Goal: Information Seeking & Learning: Learn about a topic

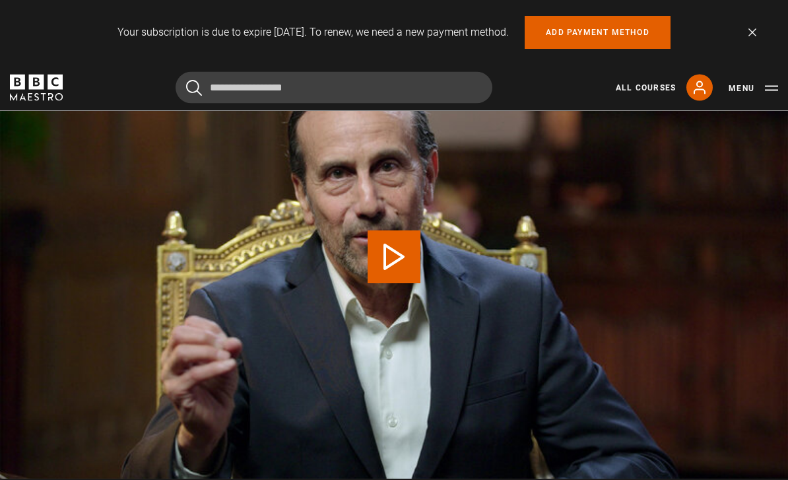
scroll to position [645, 0]
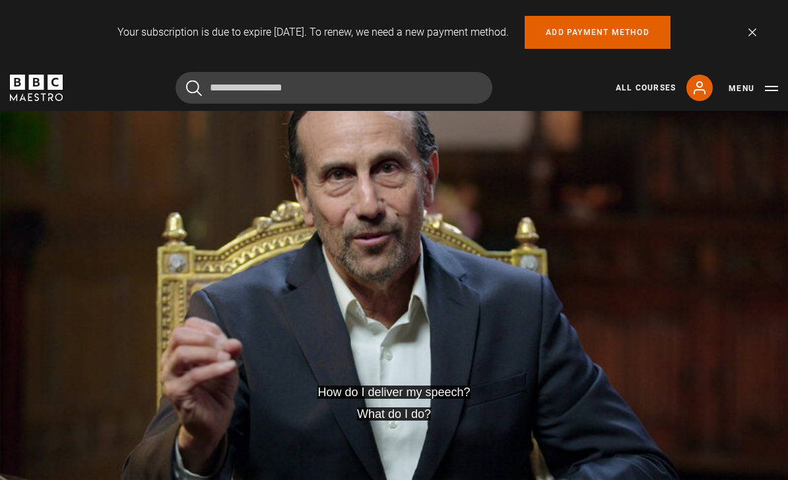
click at [621, 302] on video-js "How do I deliver my speech? What do I do? Video Player is loading. Play Lesson …" at bounding box center [394, 257] width 788 height 443
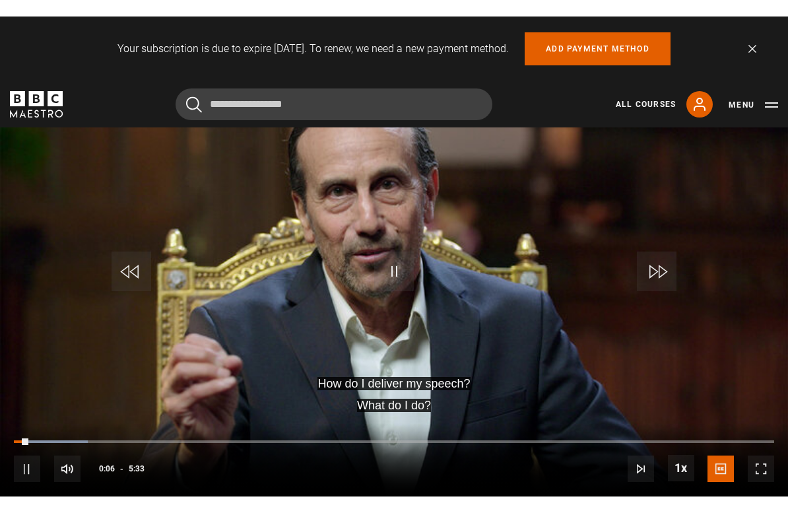
scroll to position [16, 0]
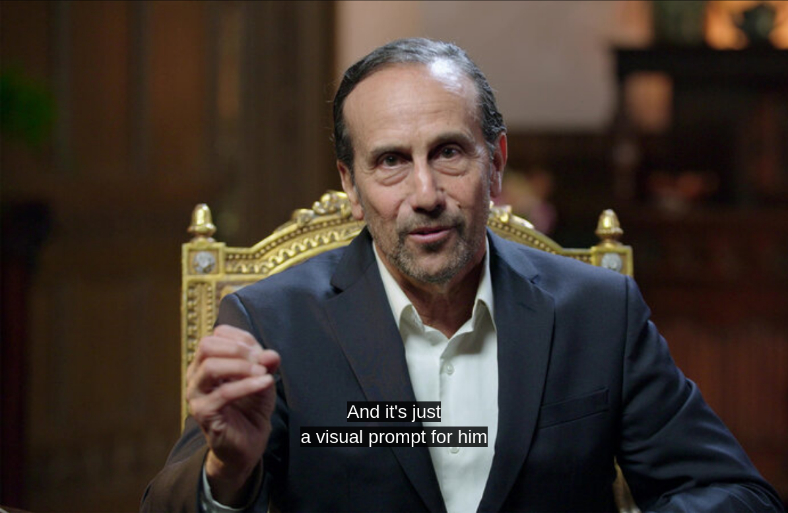
click at [74, 292] on video-js "And it's just a visual prompt for him Video Player is loading. Play Lesson Outl…" at bounding box center [394, 256] width 788 height 513
click at [73, 292] on video-js "And it's just a visual prompt for him Video Player is loading. Play Lesson Outl…" at bounding box center [394, 256] width 788 height 513
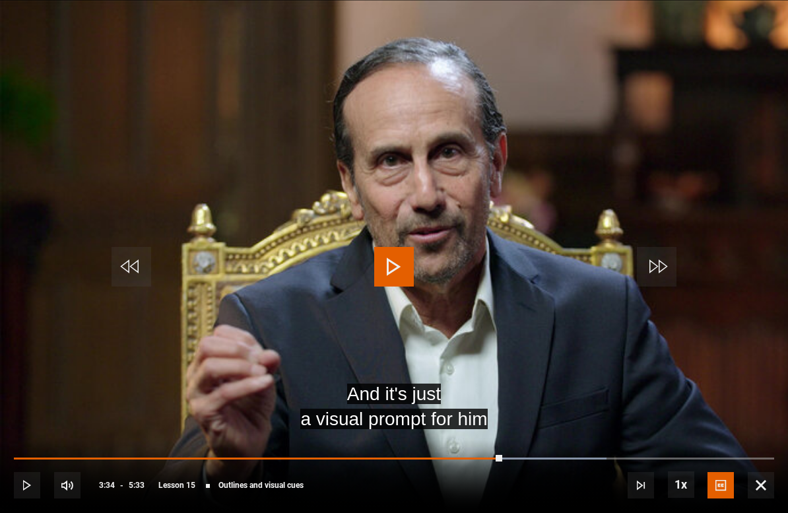
click at [137, 253] on span "Video Player" at bounding box center [132, 267] width 40 height 40
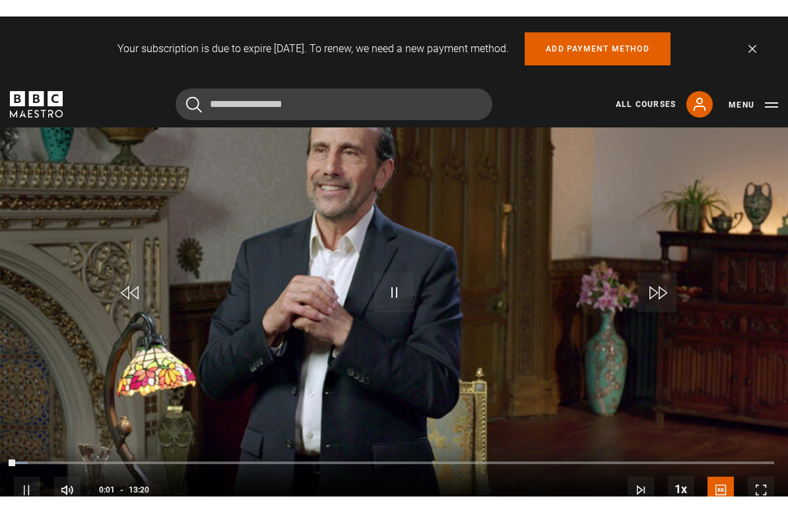
scroll to position [16, 0]
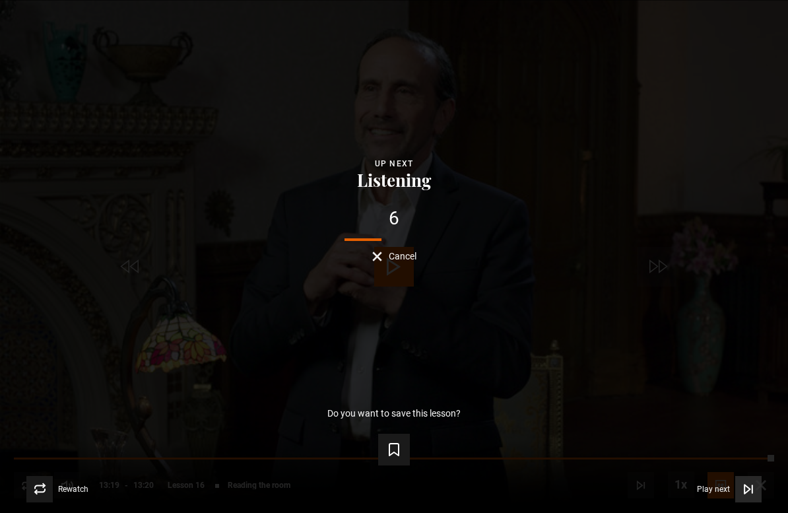
click at [737, 479] on span "Video Player" at bounding box center [748, 489] width 26 height 26
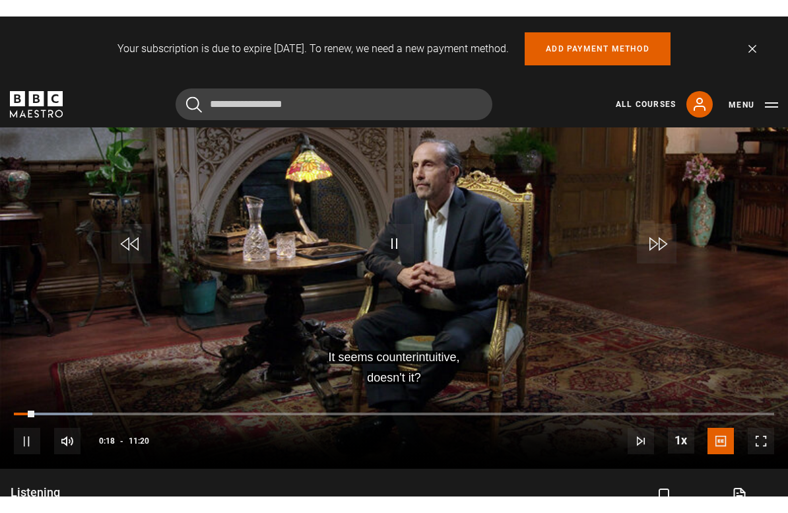
scroll to position [16, 0]
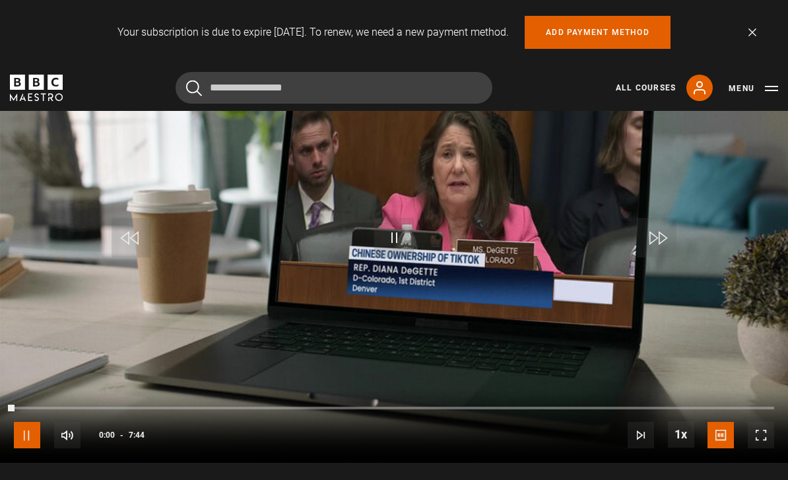
scroll to position [665, 0]
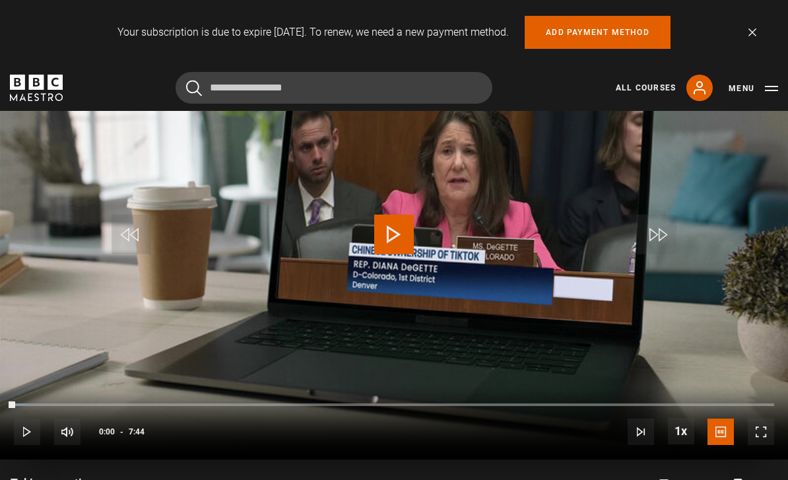
click at [396, 254] on span "Video Player" at bounding box center [394, 234] width 40 height 40
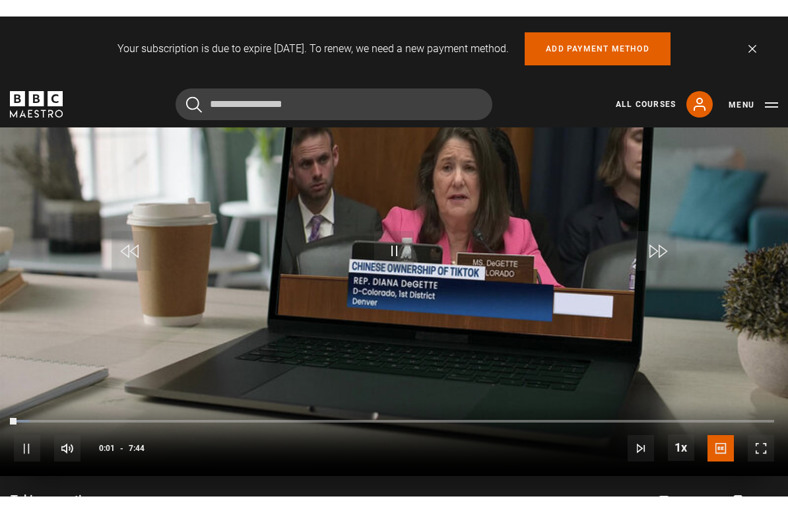
scroll to position [16, 0]
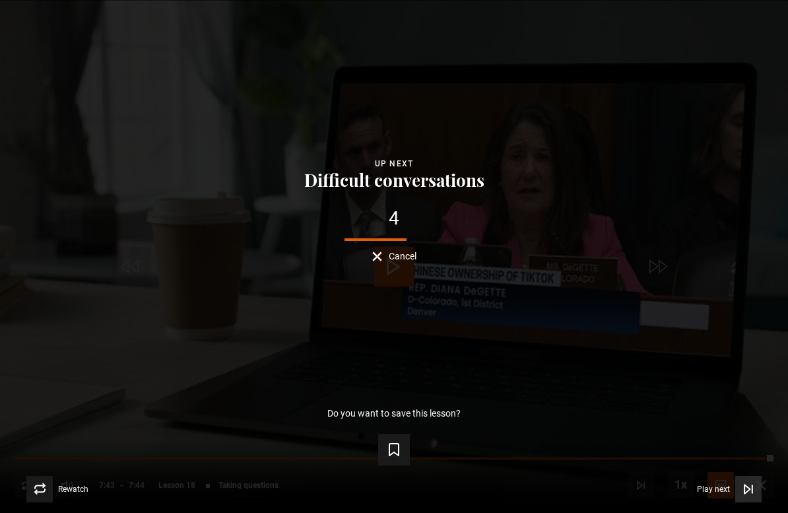
click at [732, 478] on button "Play next Play next" at bounding box center [729, 489] width 65 height 26
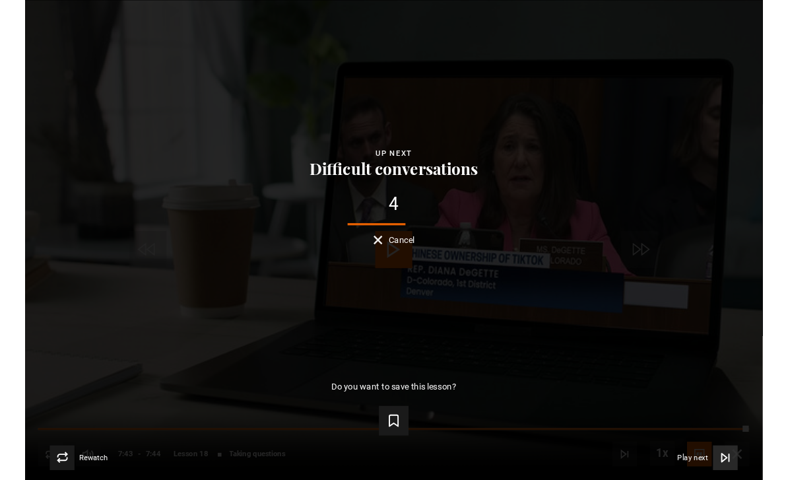
scroll to position [684, 0]
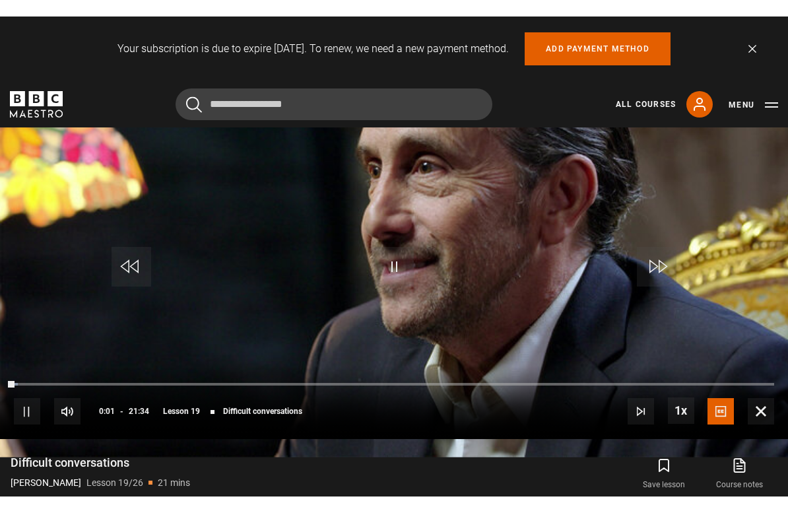
scroll to position [16, 0]
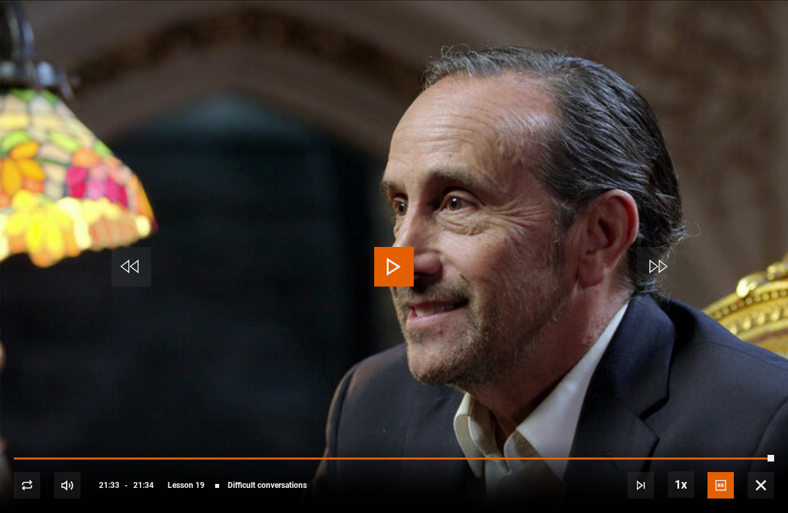
click at [394, 437] on video-js "Video Player is loading. Play Lesson Difficult conversations 10s Skip Back 10 s…" at bounding box center [394, 256] width 788 height 513
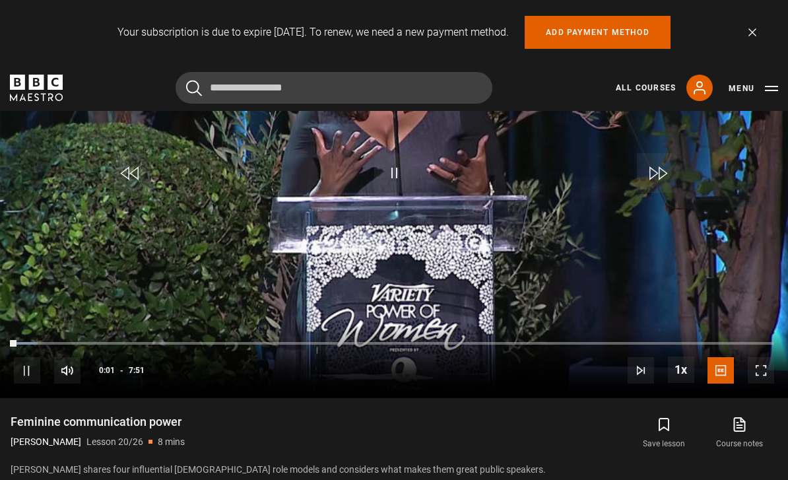
scroll to position [702, 0]
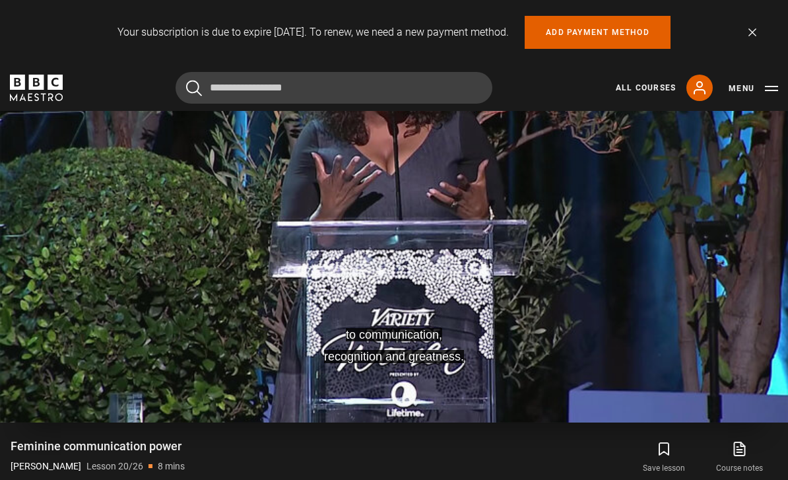
click at [767, 416] on video-js "to communication, recognition and greatness. Video Player is loading. Play Less…" at bounding box center [394, 200] width 788 height 443
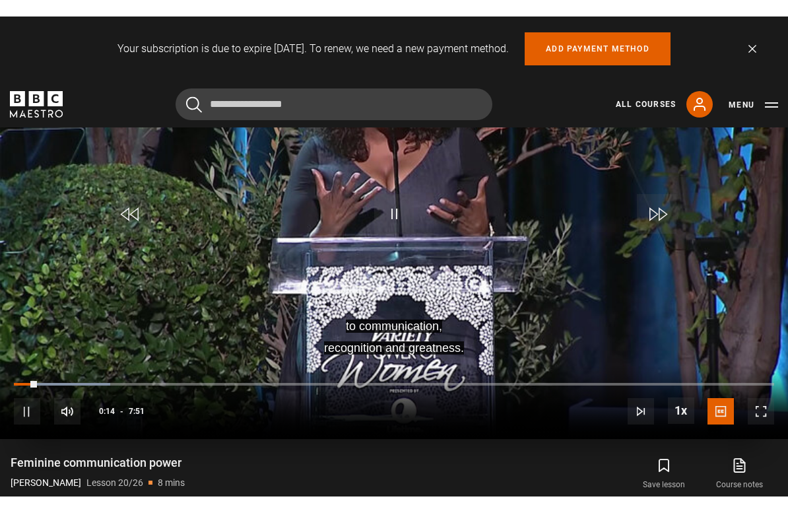
scroll to position [16, 0]
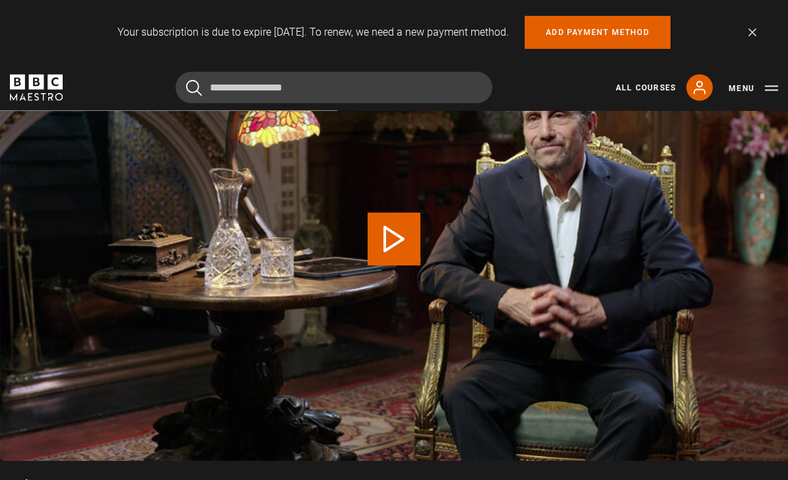
scroll to position [664, 0]
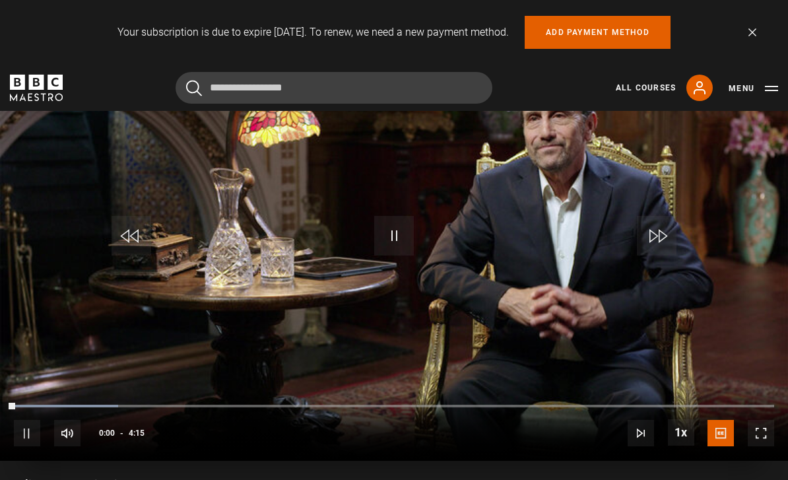
click at [771, 443] on span "Video Player" at bounding box center [761, 433] width 26 height 26
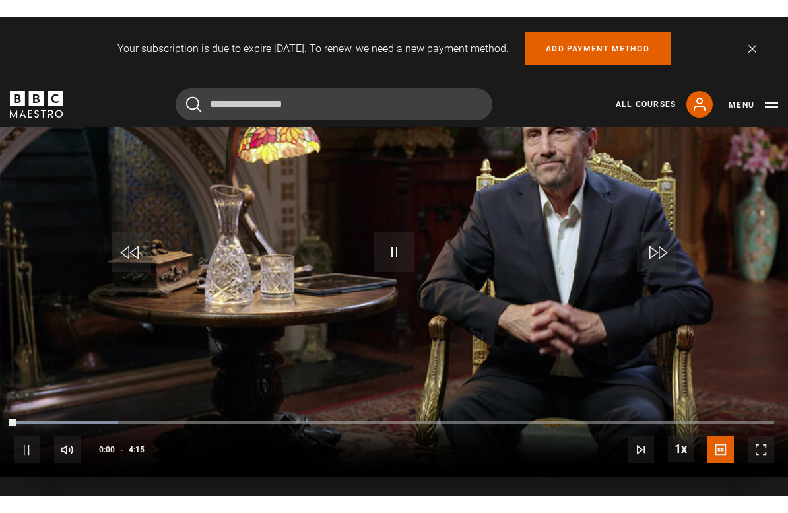
scroll to position [16, 0]
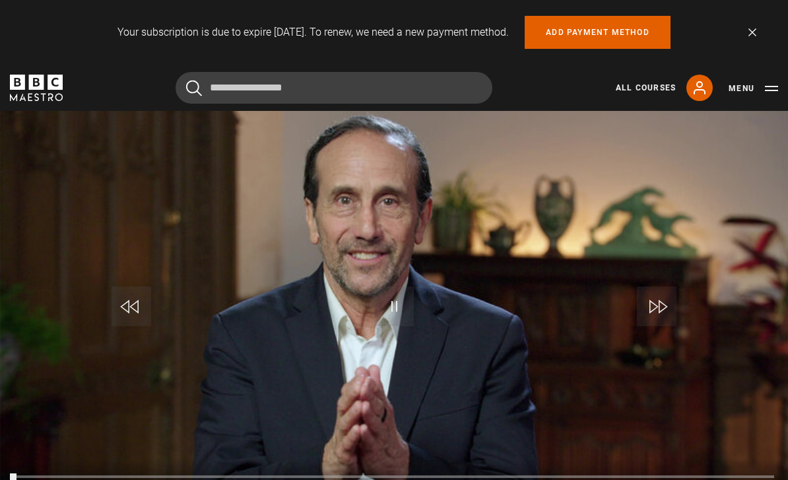
scroll to position [666, 0]
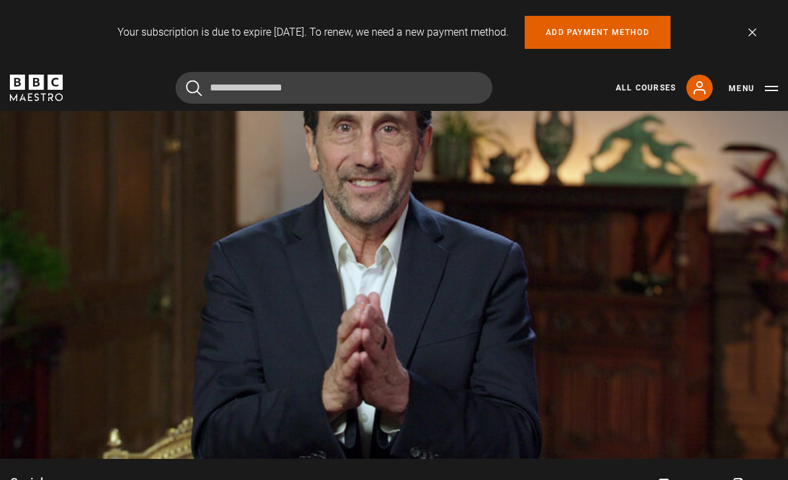
click at [758, 26] on div "Your subscription is due to expire tomorrow. To renew, we need a new payment me…" at bounding box center [394, 32] width 788 height 65
click at [754, 28] on link "Dismiss" at bounding box center [752, 32] width 8 height 8
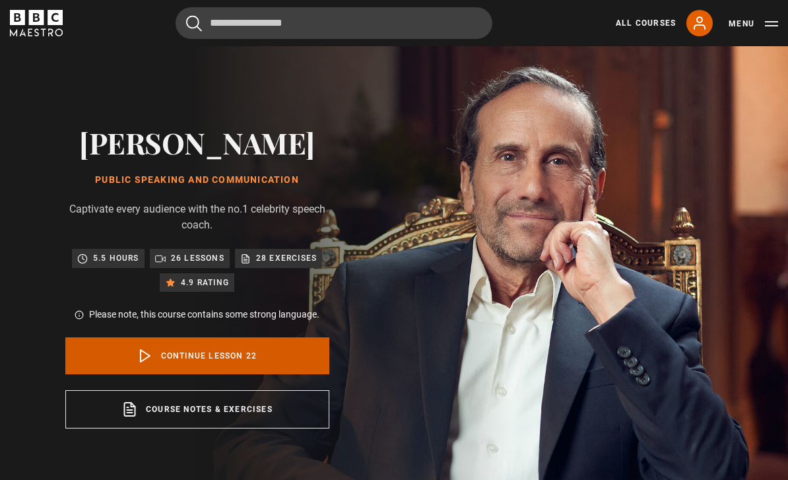
click at [258, 358] on link "Continue lesson 22" at bounding box center [197, 355] width 264 height 37
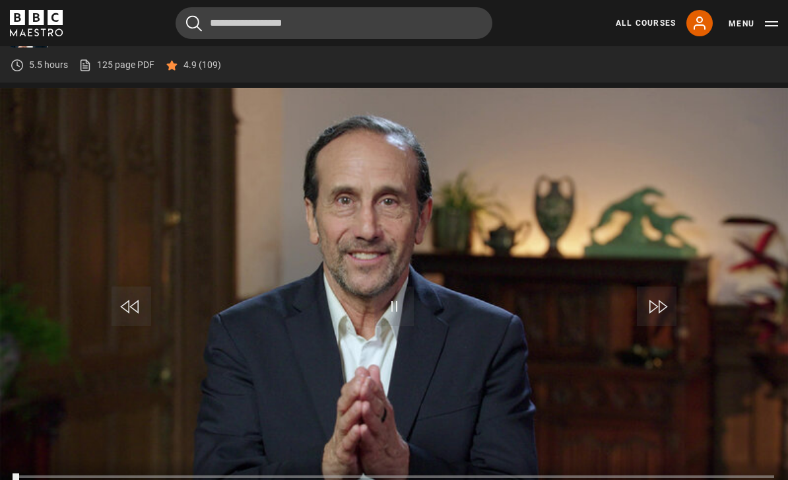
scroll to position [601, 0]
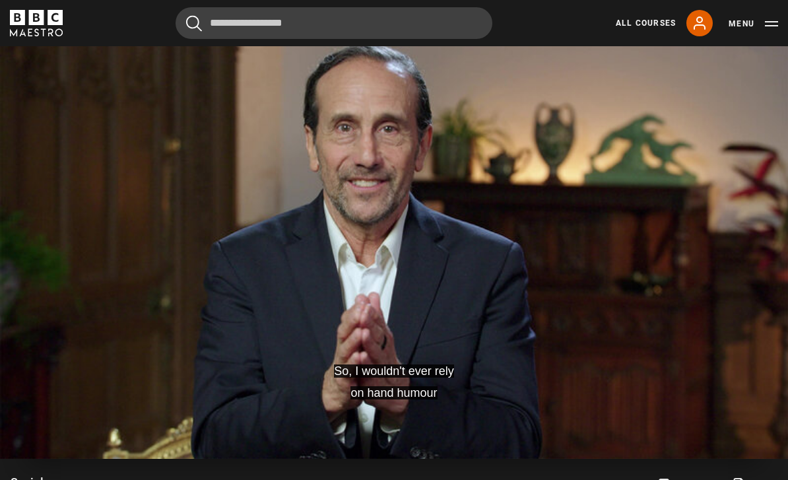
click at [420, 298] on video-js "So, I wouldn't ever rely on hand humour Video Player is loading. Play Lesson So…" at bounding box center [394, 236] width 788 height 443
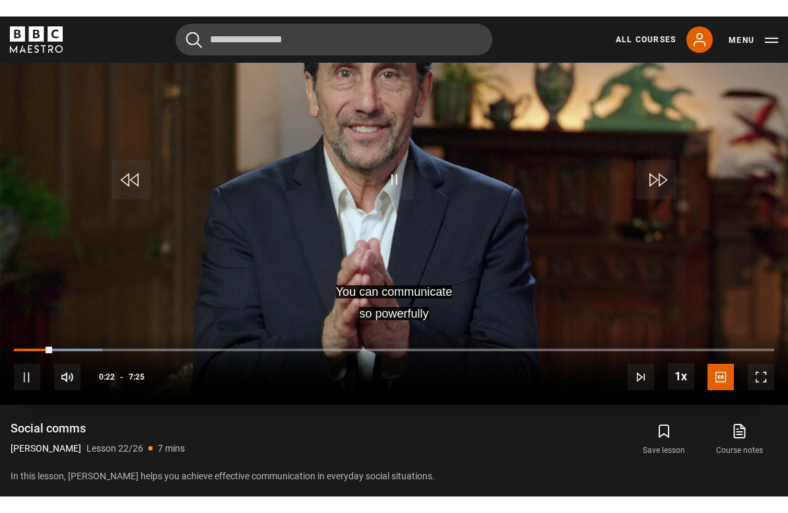
scroll to position [16, 0]
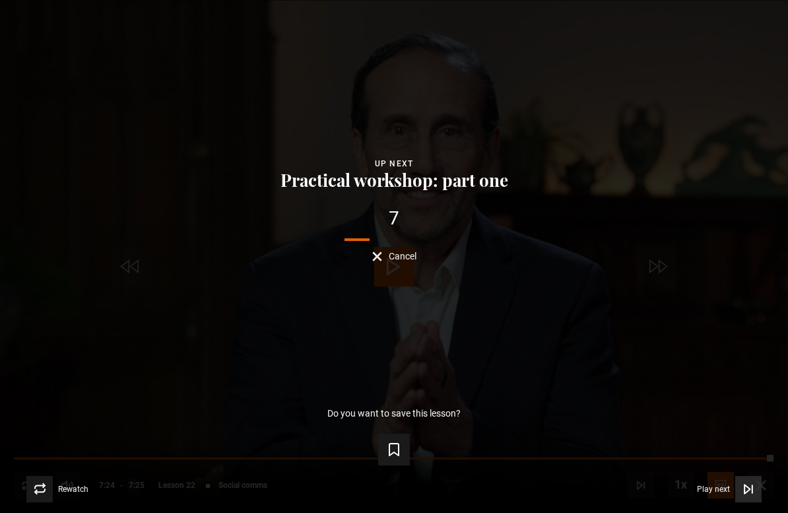
click at [733, 479] on button "Play next Play next" at bounding box center [729, 489] width 65 height 26
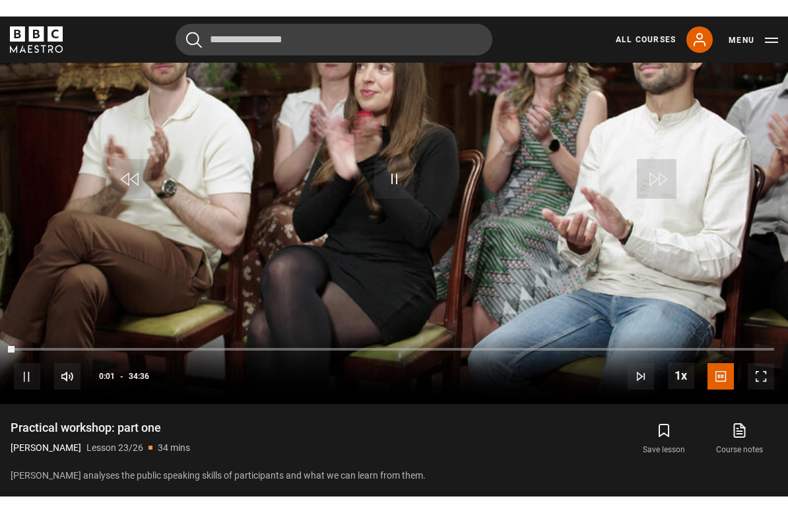
scroll to position [16, 0]
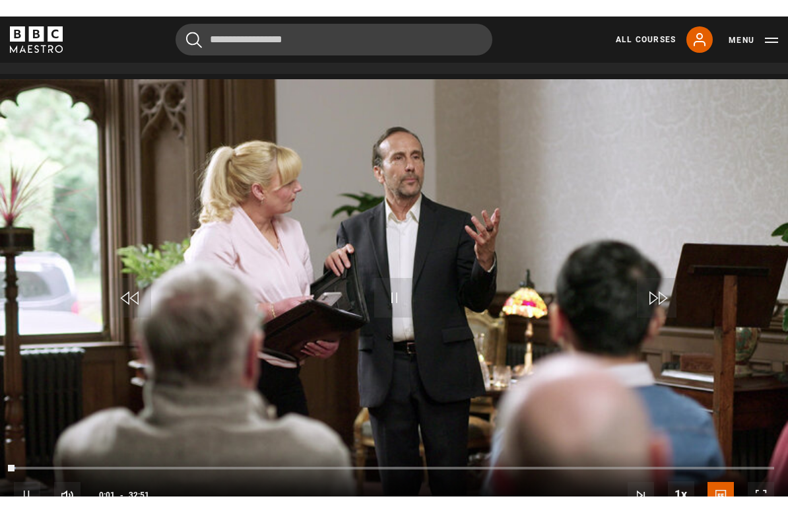
scroll to position [16, 0]
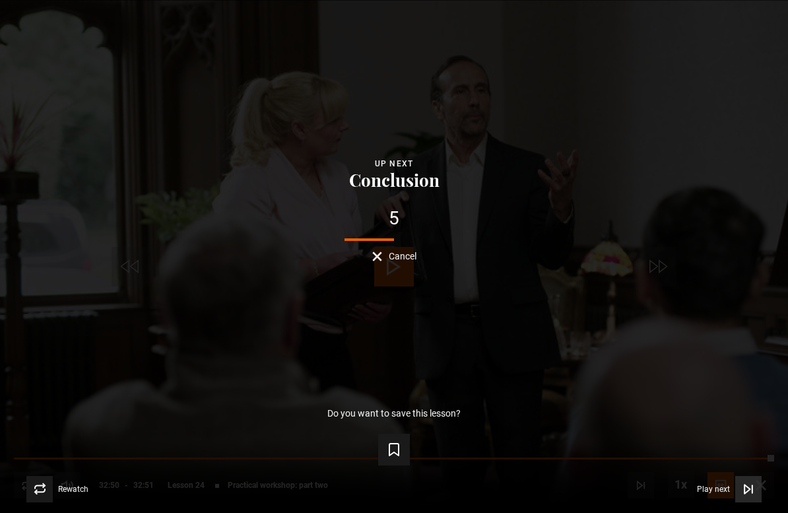
click at [720, 479] on button "Play next Play next" at bounding box center [729, 489] width 65 height 26
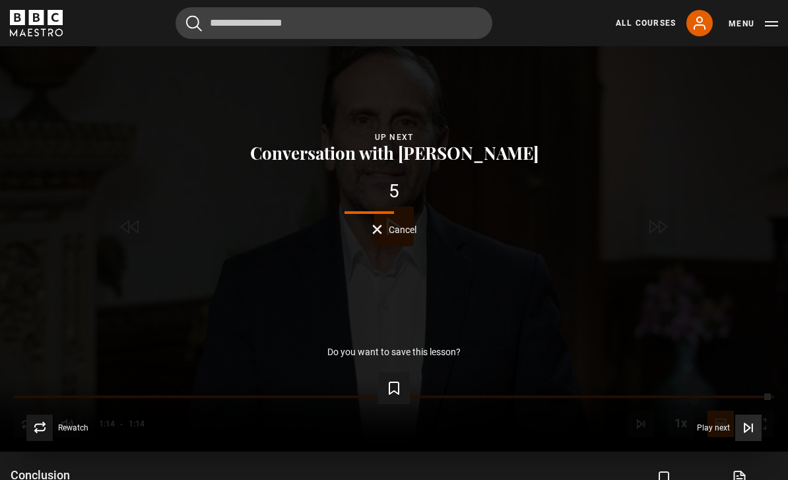
click at [722, 432] on span "Play next" at bounding box center [713, 428] width 33 height 8
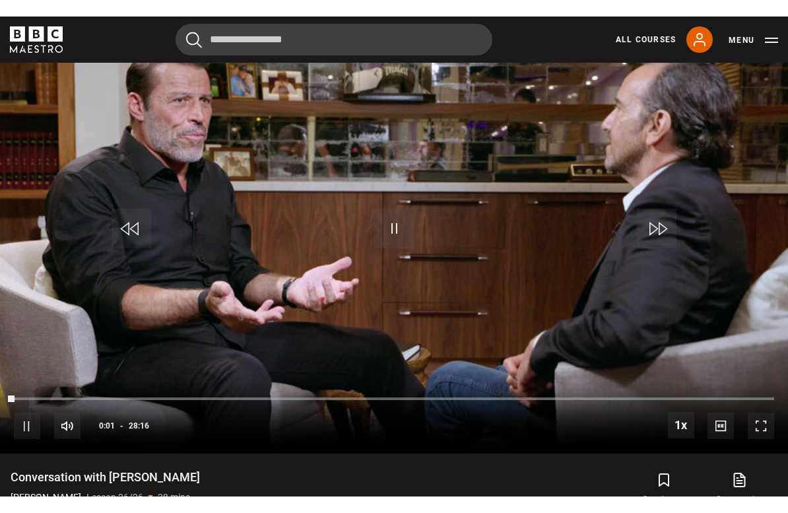
scroll to position [16, 0]
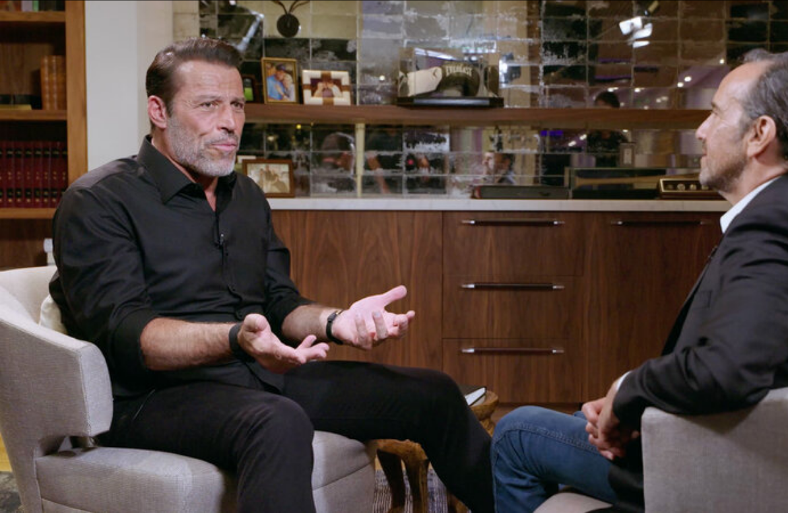
click at [98, 273] on video-js "Video Player is loading. Play Lesson Conversation with Tony Robbins 10s Skip Ba…" at bounding box center [394, 256] width 788 height 513
click at [425, 232] on video-js "Video Player is loading. Play Lesson Conversation with Tony Robbins 10s Skip Ba…" at bounding box center [394, 256] width 788 height 513
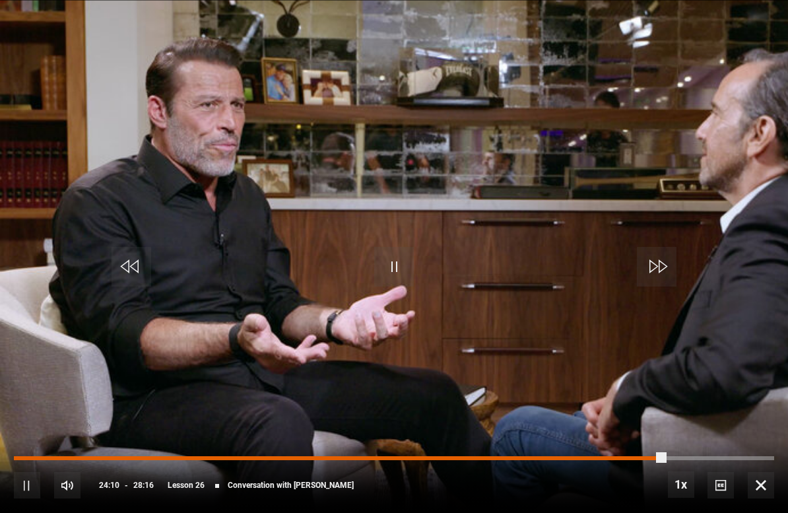
click at [664, 457] on div "Progress Bar" at bounding box center [339, 458] width 651 height 4
click at [653, 456] on div "Progress Bar" at bounding box center [336, 458] width 645 height 4
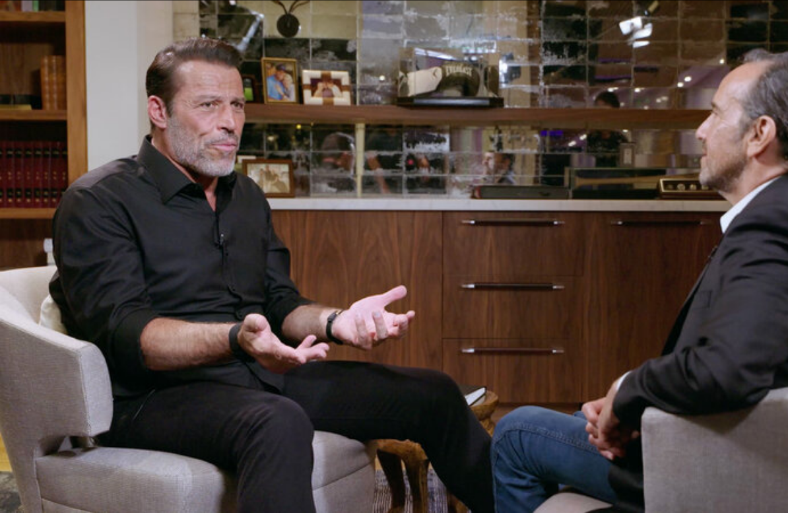
click at [317, 243] on video-js "Video Player is loading. Play Lesson Conversation with Tony Robbins 10s Skip Ba…" at bounding box center [394, 256] width 788 height 513
click at [304, 223] on video-js "Video Player is loading. Play Lesson Conversation with Tony Robbins 10s Skip Ba…" at bounding box center [394, 256] width 788 height 513
click at [395, 354] on video-js "Video Player is loading. Play Lesson Conversation with Tony Robbins 10s Skip Ba…" at bounding box center [394, 256] width 788 height 513
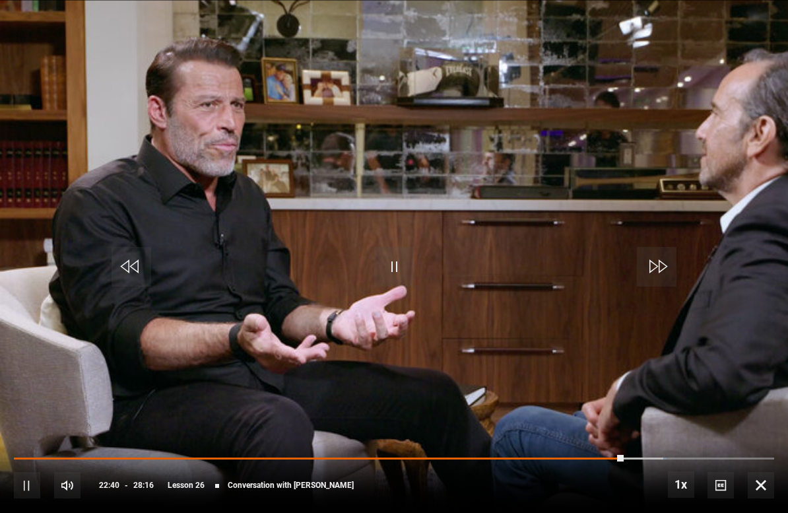
click at [613, 445] on div "10s Skip Back 10 seconds Pause 10s Skip Forward 10 seconds Loaded : 85.87% Paus…" at bounding box center [394, 475] width 788 height 73
click at [373, 215] on video-js "Video Player is loading. Play Lesson Conversation with Tony Robbins 10s Skip Ba…" at bounding box center [394, 256] width 788 height 513
click at [397, 266] on div "Video Player is loading." at bounding box center [394, 257] width 66 height 66
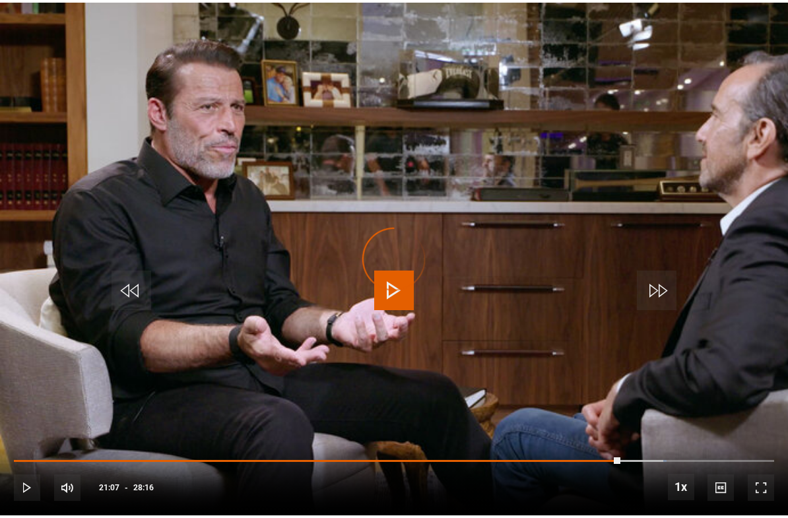
scroll to position [620, 0]
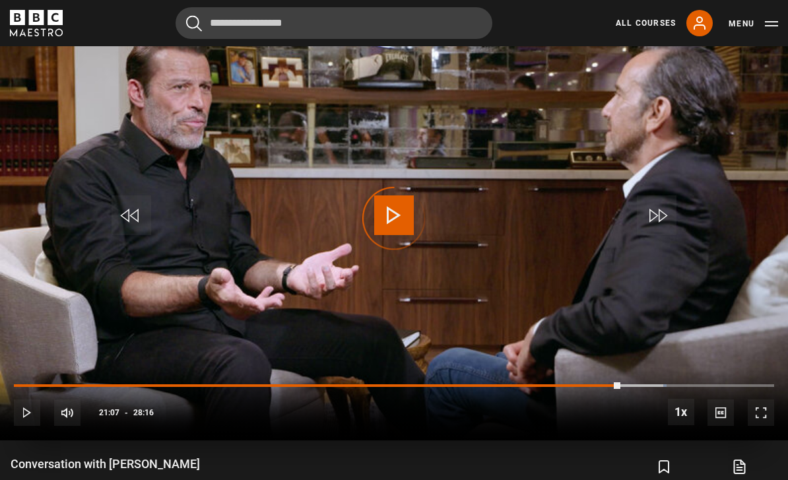
click at [405, 235] on span "Video Player" at bounding box center [394, 215] width 40 height 40
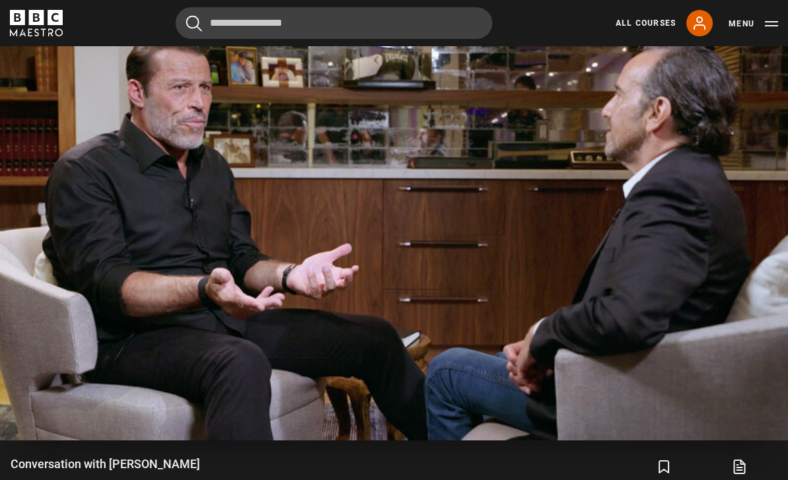
click at [267, 210] on video-js "Video Player is loading. Play Lesson Conversation with Tony Robbins 10s Skip Ba…" at bounding box center [394, 218] width 788 height 443
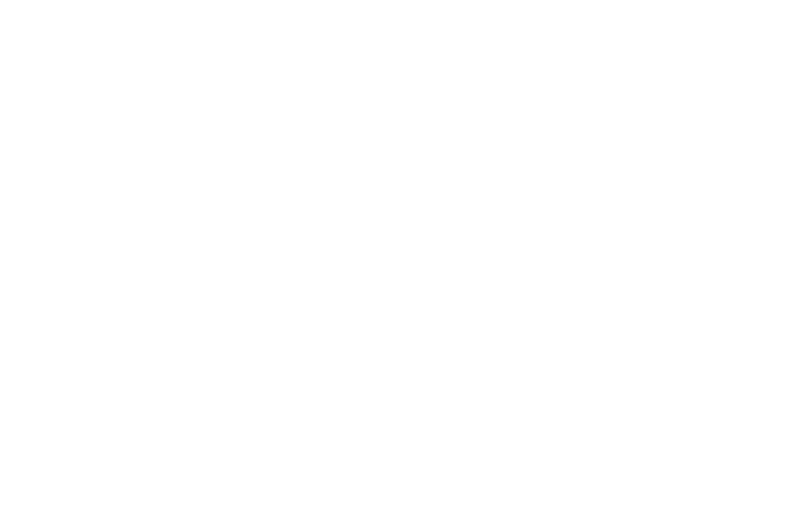
scroll to position [16, 0]
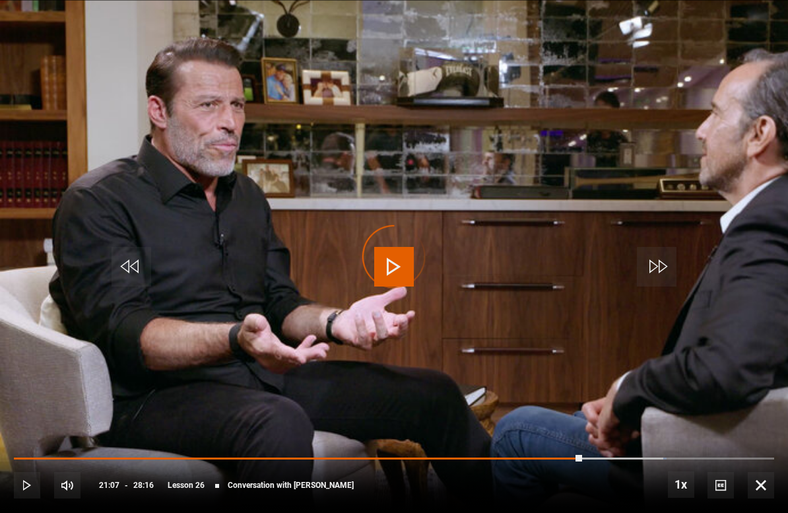
click at [396, 243] on div "Video Player is loading." at bounding box center [394, 257] width 66 height 66
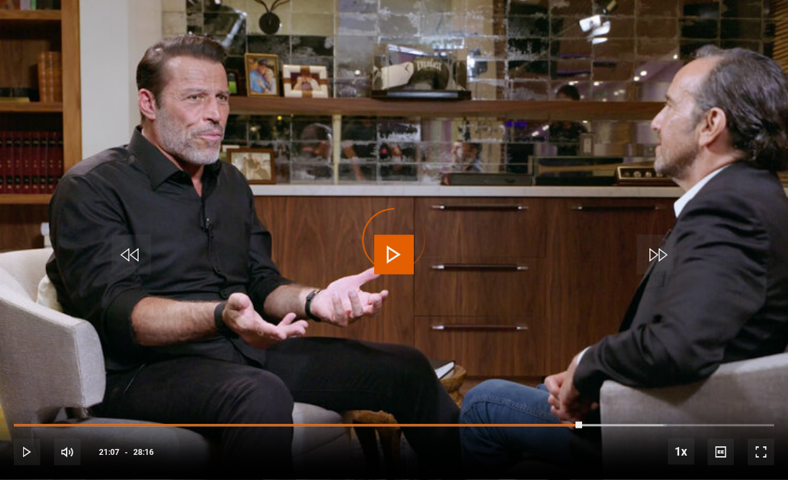
scroll to position [0, 0]
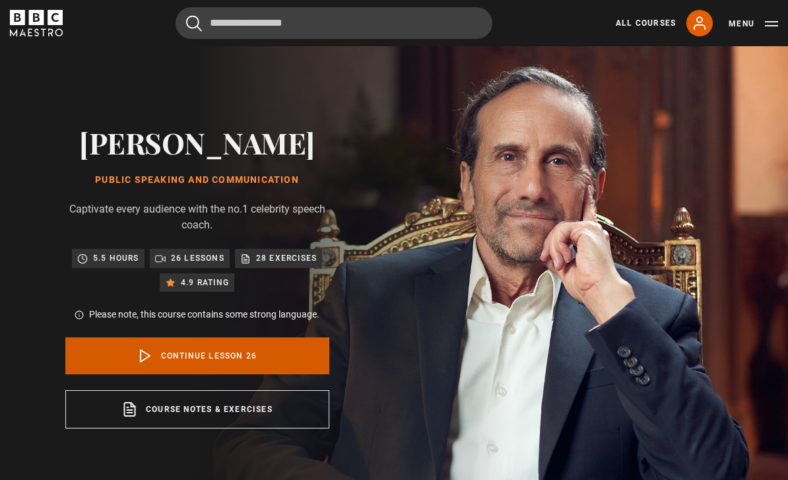
click at [150, 358] on icon at bounding box center [145, 356] width 16 height 16
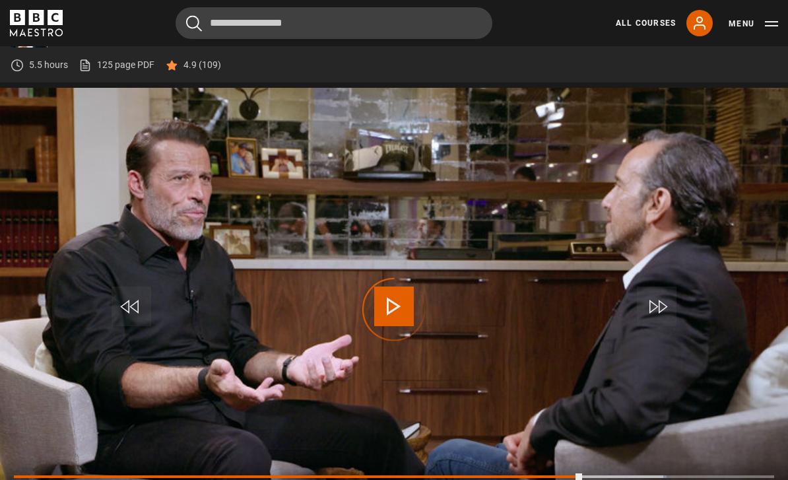
scroll to position [601, 0]
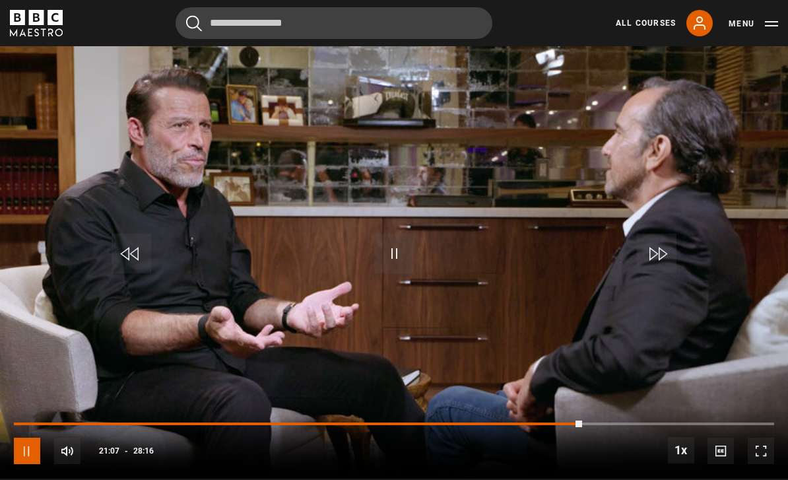
scroll to position [581, 0]
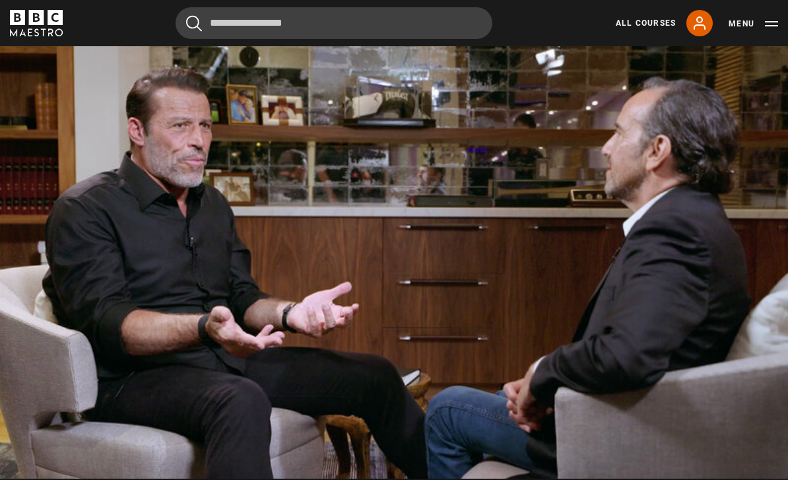
click at [221, 253] on video-js "Video Player is loading. Play Lesson Conversation with [PERSON_NAME] 10s Skip B…" at bounding box center [394, 256] width 788 height 443
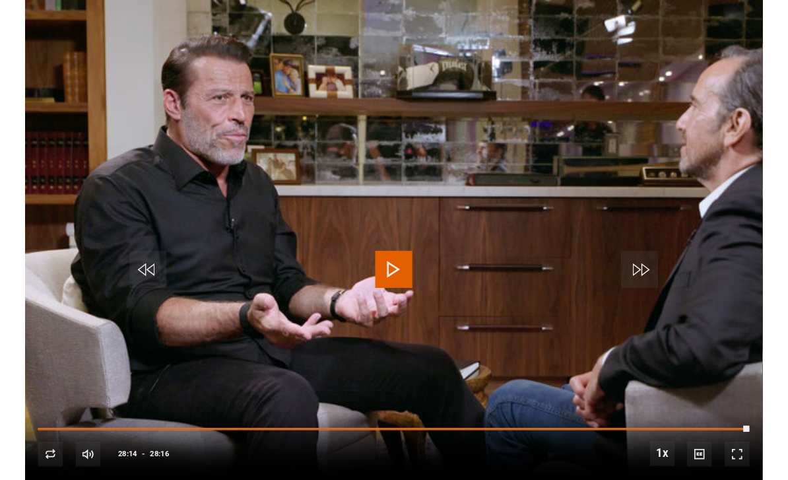
scroll to position [620, 0]
